Goal: Information Seeking & Learning: Learn about a topic

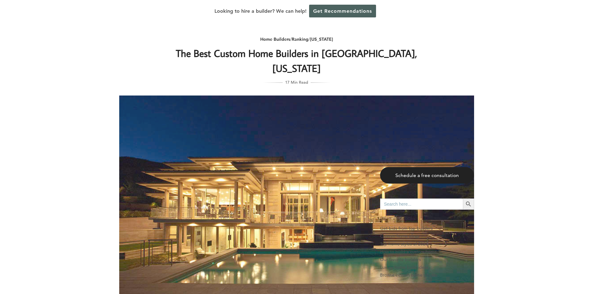
scroll to position [436, 0]
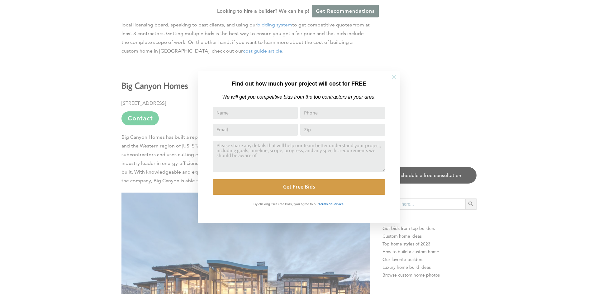
click at [394, 79] on icon at bounding box center [394, 77] width 7 height 7
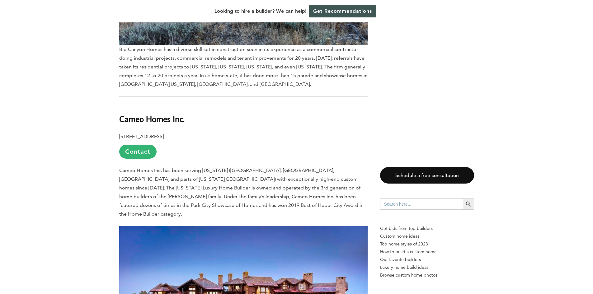
scroll to position [747, 0]
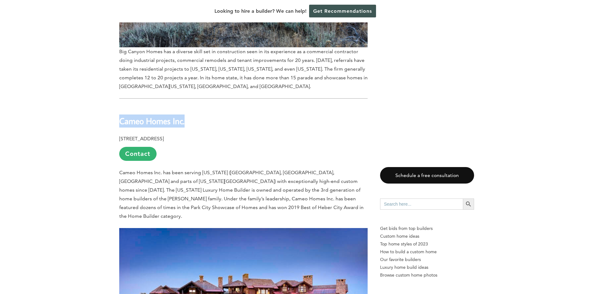
drag, startPoint x: 119, startPoint y: 98, endPoint x: 189, endPoint y: 99, distance: 69.5
click at [189, 106] on h2 "Cameo Homes Inc." at bounding box center [243, 116] width 249 height 21
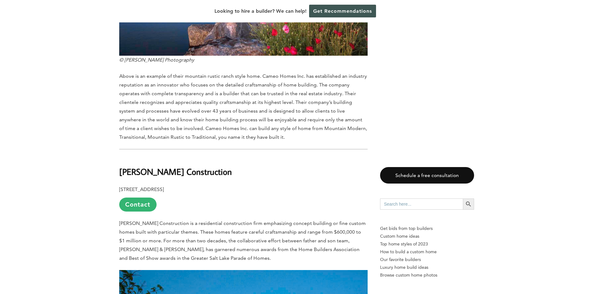
scroll to position [1152, 0]
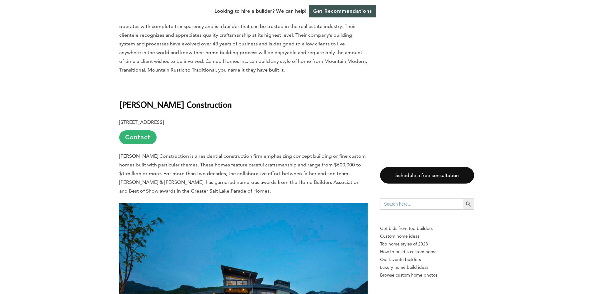
drag, startPoint x: 116, startPoint y: 74, endPoint x: 221, endPoint y: 74, distance: 105.0
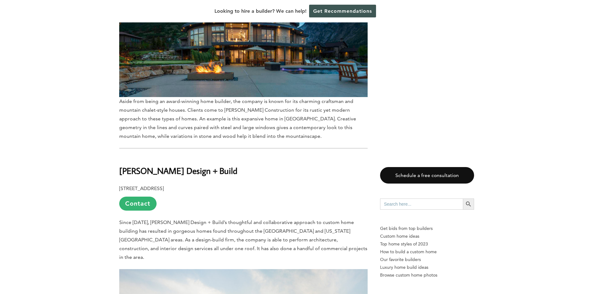
scroll to position [1433, 0]
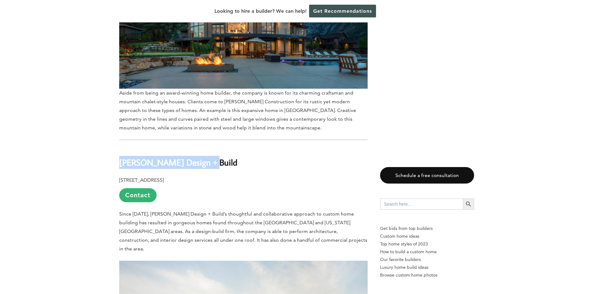
drag, startPoint x: 115, startPoint y: 129, endPoint x: 218, endPoint y: 130, distance: 102.5
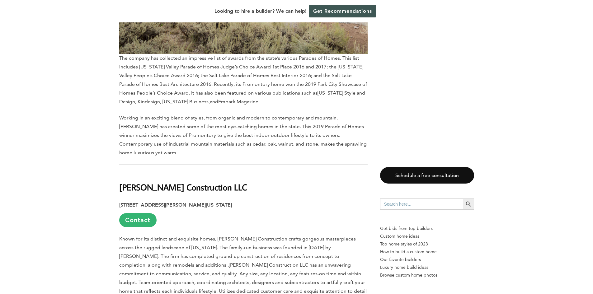
scroll to position [1869, 0]
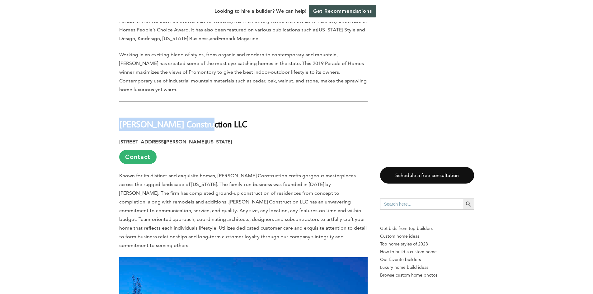
drag, startPoint x: 121, startPoint y: 78, endPoint x: 205, endPoint y: 78, distance: 84.1
click at [205, 109] on h2 "[PERSON_NAME] Construction LLC" at bounding box center [243, 119] width 249 height 21
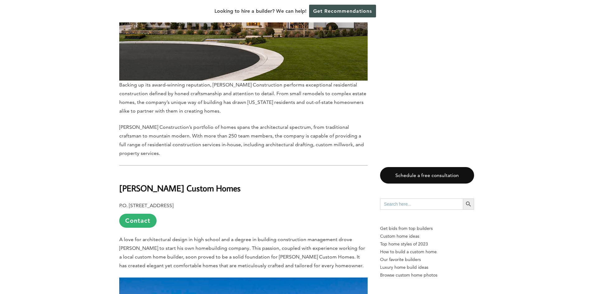
scroll to position [3769, 0]
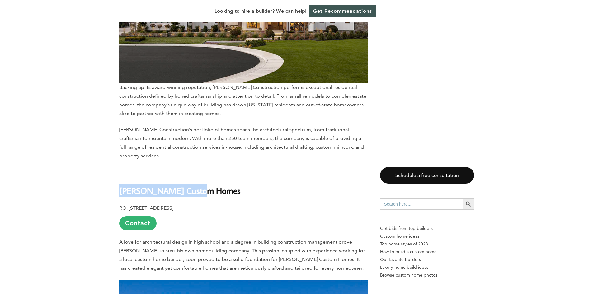
drag, startPoint x: 117, startPoint y: 91, endPoint x: 213, endPoint y: 101, distance: 96.5
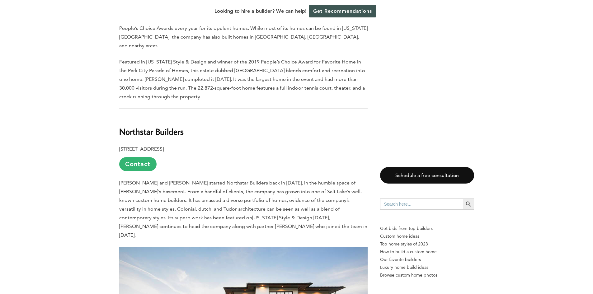
scroll to position [4143, 0]
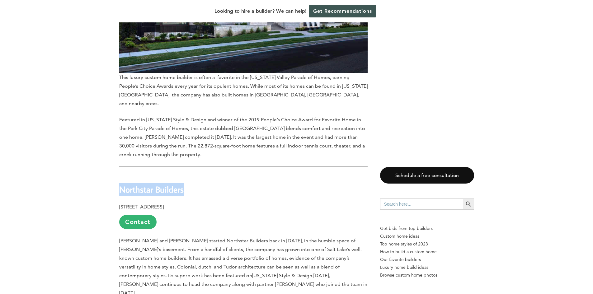
drag, startPoint x: 119, startPoint y: 87, endPoint x: 188, endPoint y: 91, distance: 69.3
click at [188, 174] on h2 "Northstar Builders" at bounding box center [243, 184] width 249 height 21
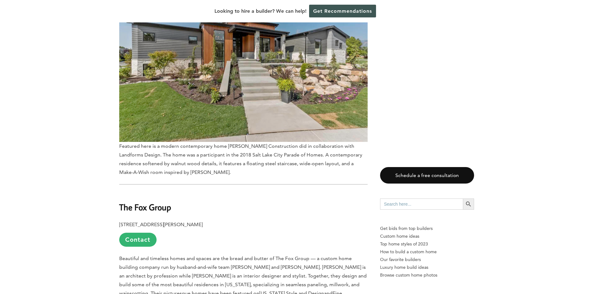
scroll to position [5171, 0]
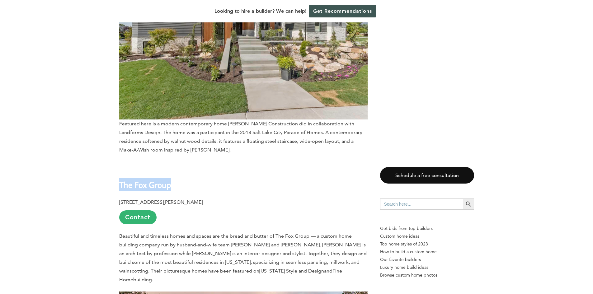
drag, startPoint x: 114, startPoint y: 75, endPoint x: 180, endPoint y: 74, distance: 65.4
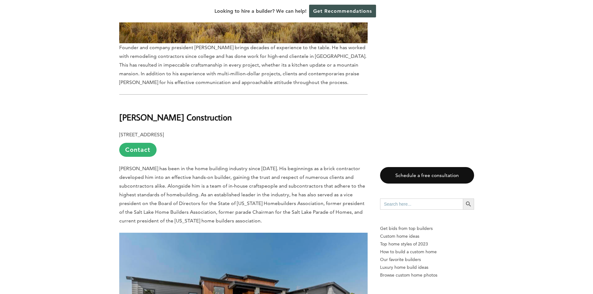
scroll to position [4828, 0]
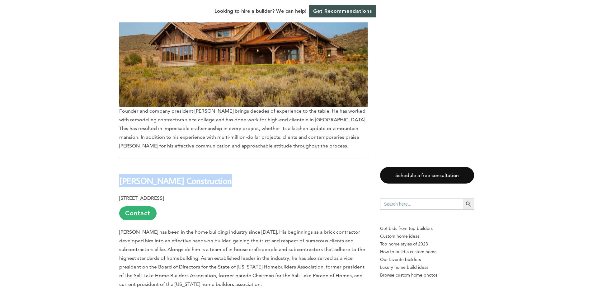
drag, startPoint x: 121, startPoint y: 72, endPoint x: 222, endPoint y: 76, distance: 102.0
click at [222, 166] on h2 "[PERSON_NAME] Construction" at bounding box center [243, 176] width 249 height 21
